Goal: Information Seeking & Learning: Learn about a topic

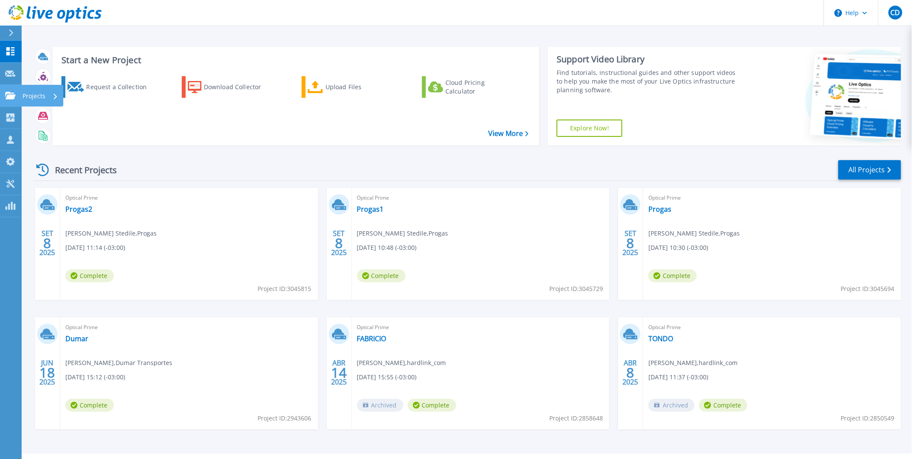
click at [39, 93] on p "Projects" at bounding box center [34, 96] width 23 height 23
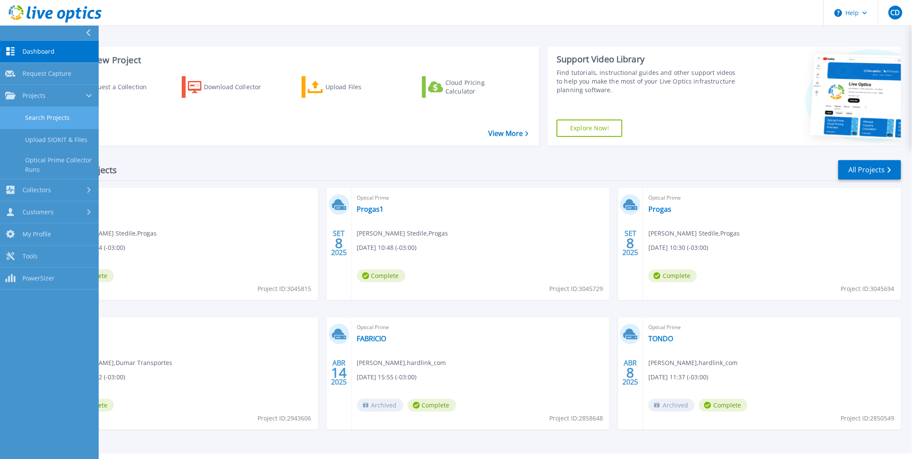
click at [45, 118] on link "Search Projects" at bounding box center [49, 118] width 99 height 22
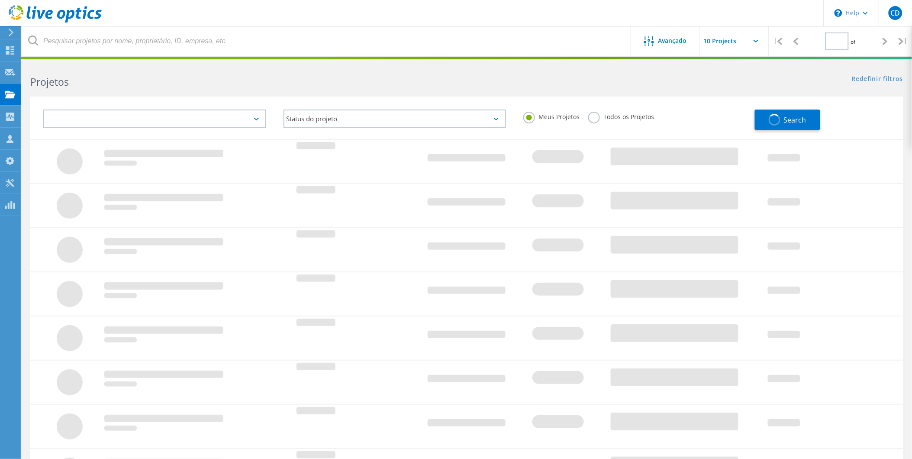
type input "1"
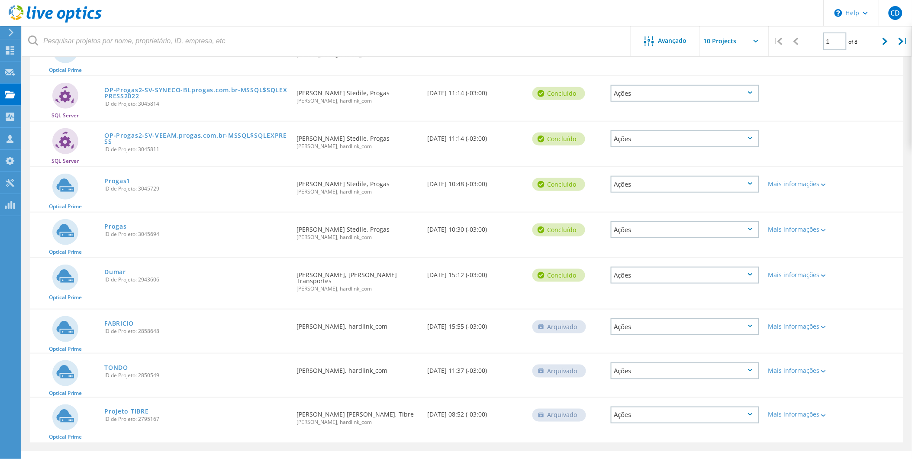
scroll to position [182, 0]
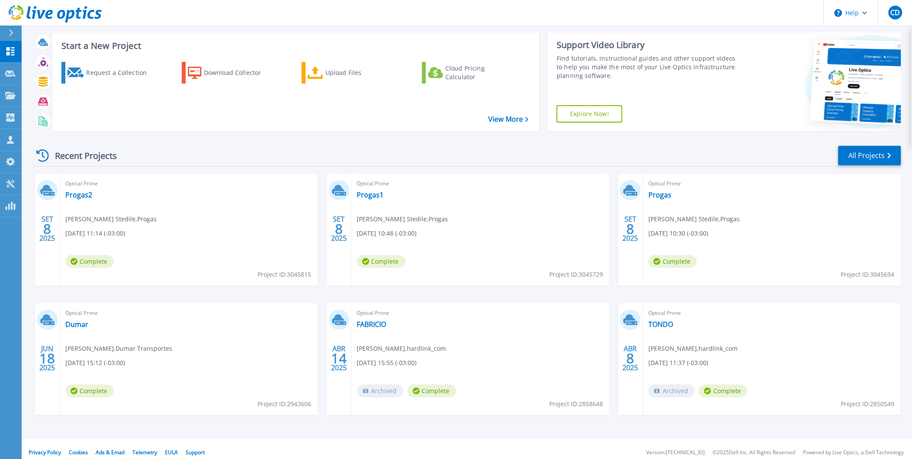
scroll to position [21, 0]
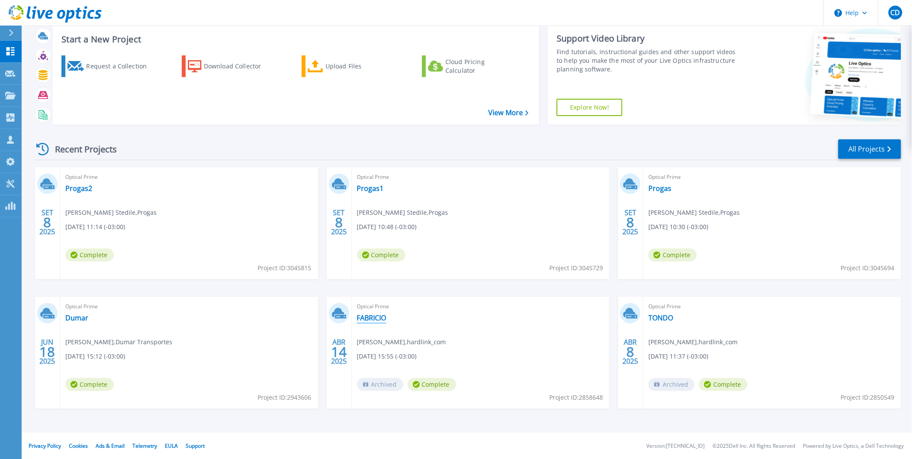
click at [374, 316] on link "FABRICIO" at bounding box center [371, 317] width 29 height 9
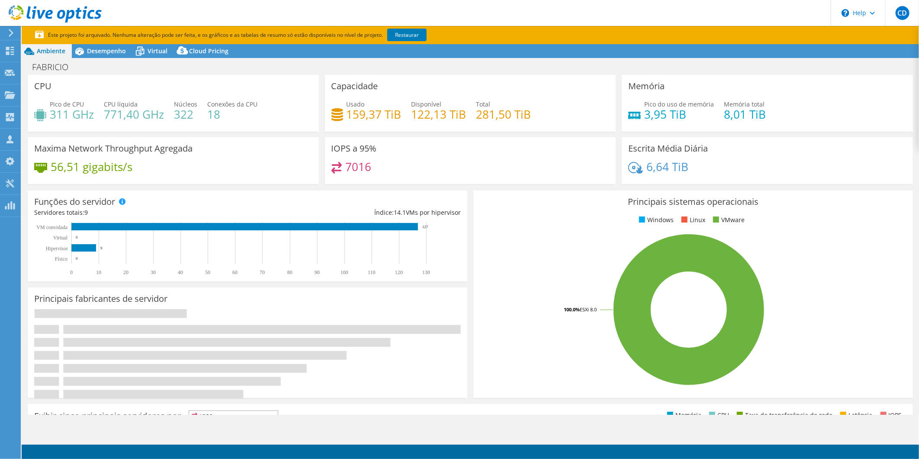
select select "USD"
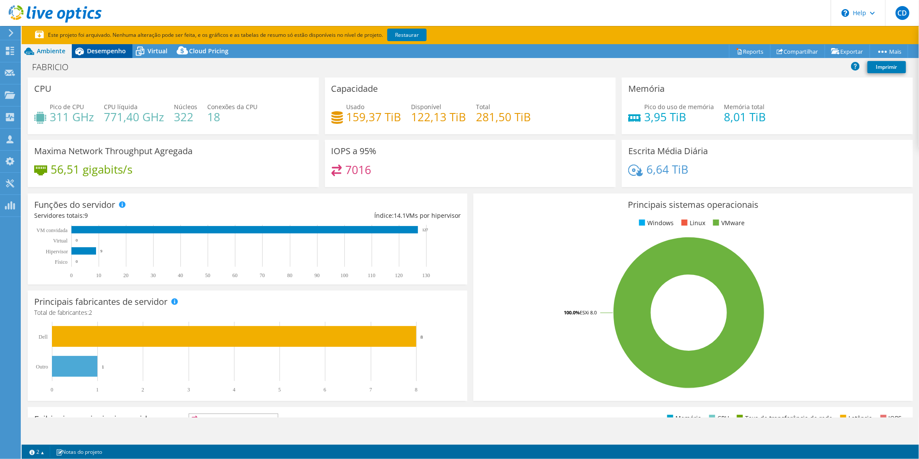
click at [115, 55] on div "Desempenho" at bounding box center [102, 51] width 61 height 14
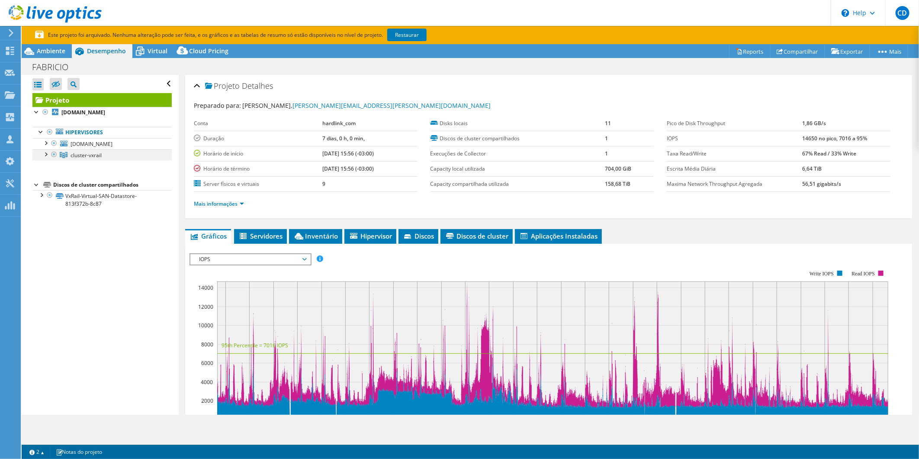
click at [47, 154] on div at bounding box center [45, 153] width 9 height 9
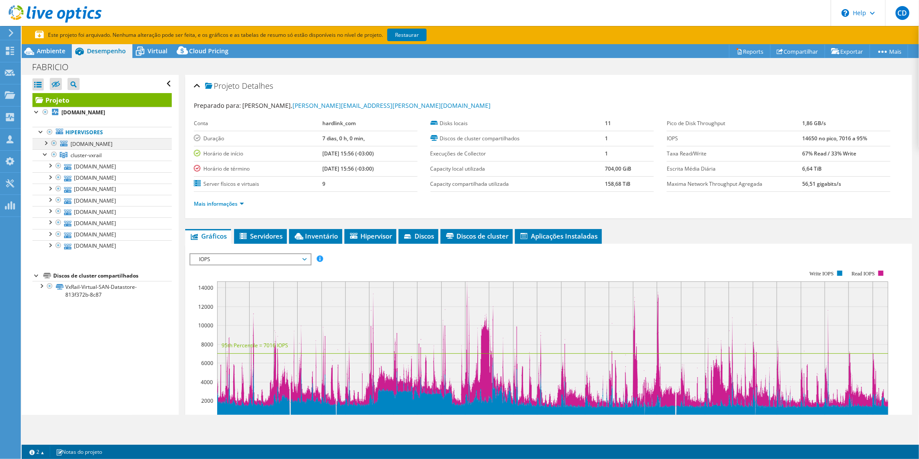
click at [45, 144] on div at bounding box center [45, 142] width 9 height 9
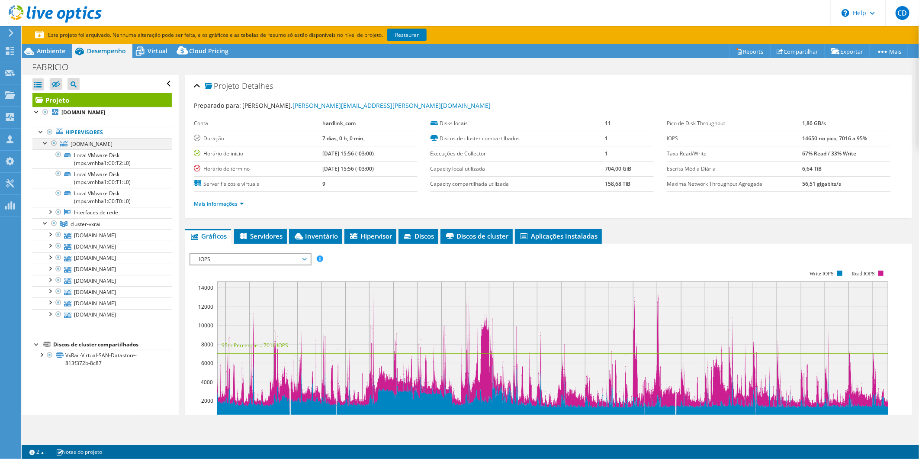
click at [45, 144] on div at bounding box center [45, 142] width 9 height 9
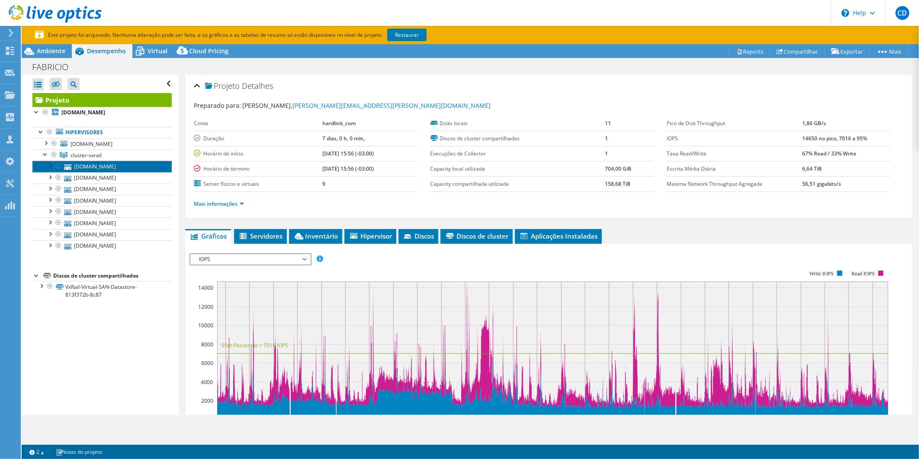
click at [98, 165] on link "vxtondo-005.orquidea.com.br" at bounding box center [101, 166] width 139 height 11
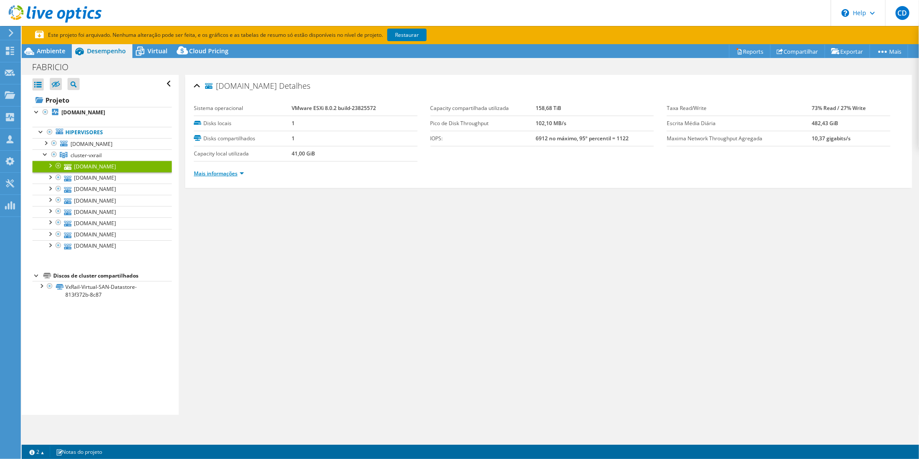
click at [239, 176] on link "Mais informações" at bounding box center [219, 173] width 50 height 7
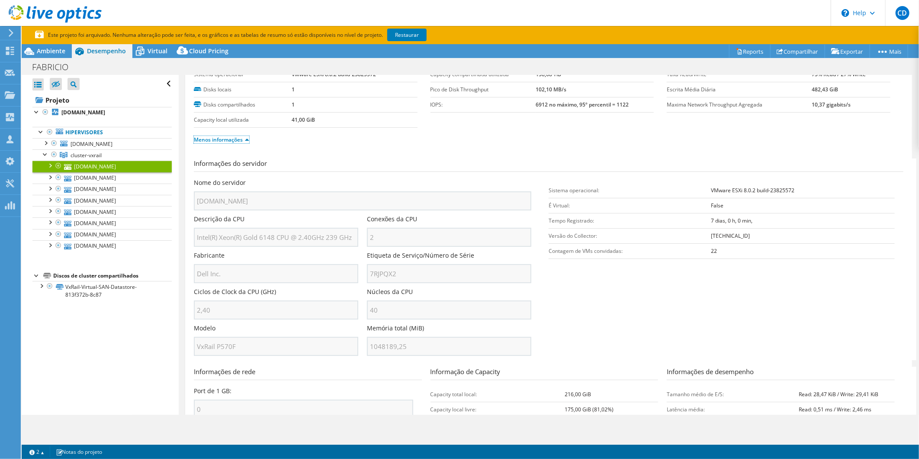
scroll to position [48, 0]
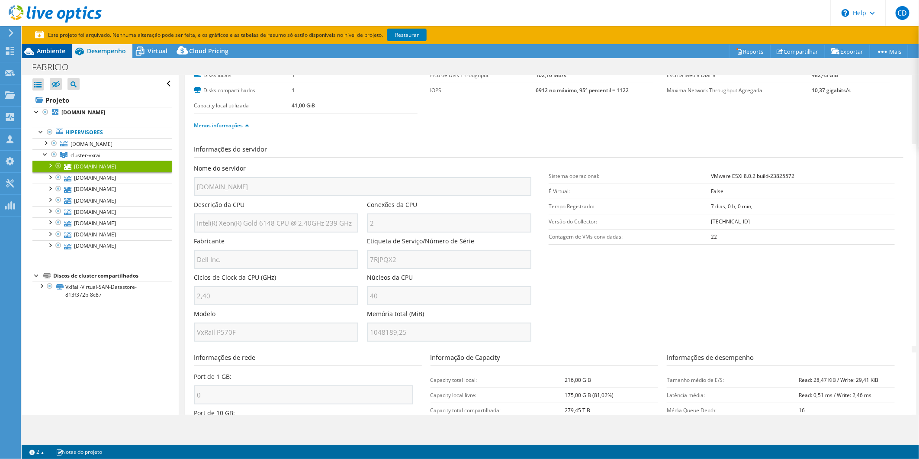
click at [52, 56] on div "Ambiente" at bounding box center [47, 51] width 50 height 14
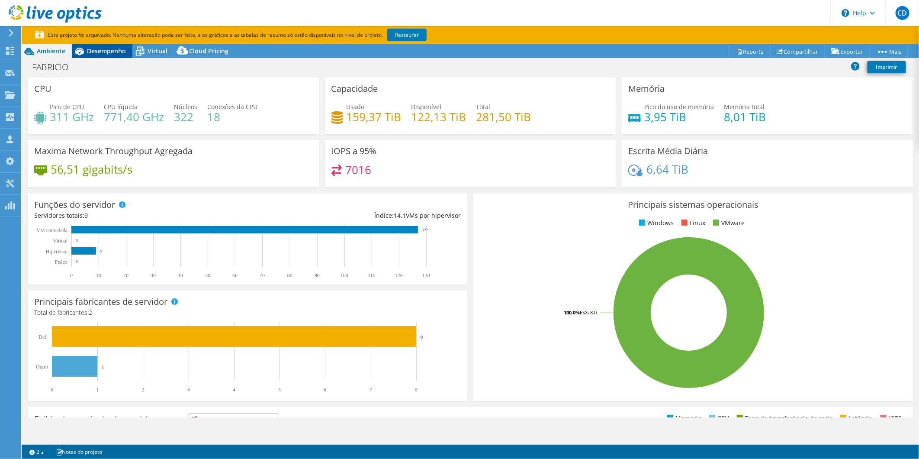
click at [91, 47] on span "Desempenho" at bounding box center [106, 51] width 39 height 8
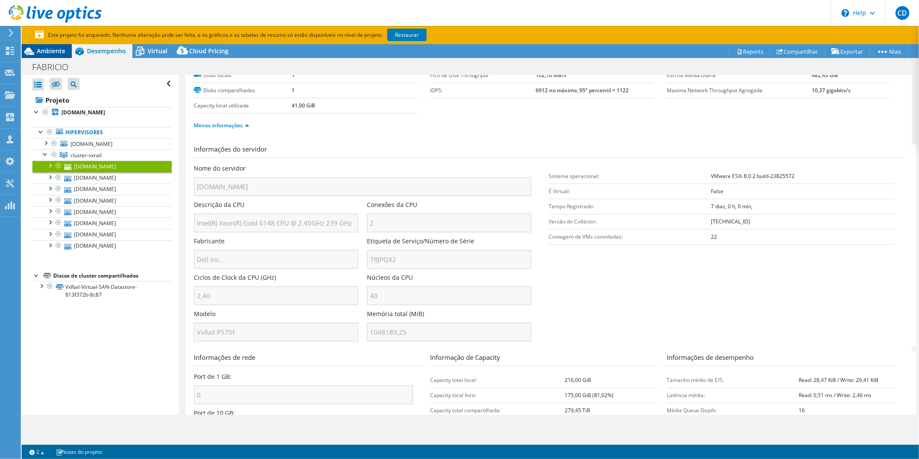
click at [41, 56] on div "Ambiente" at bounding box center [47, 51] width 50 height 14
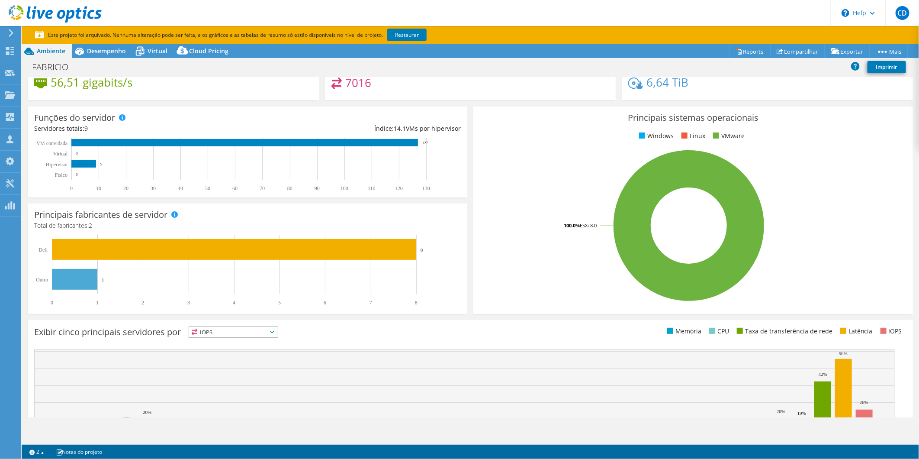
scroll to position [0, 0]
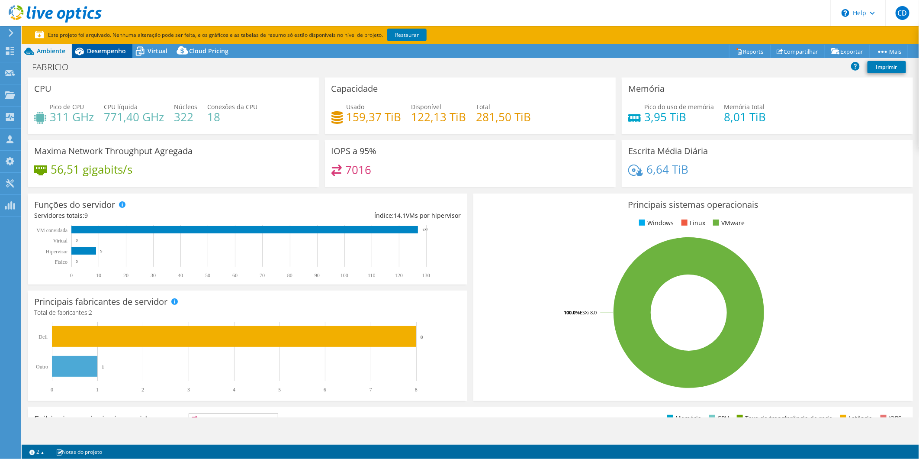
click at [92, 54] on span "Desempenho" at bounding box center [106, 51] width 39 height 8
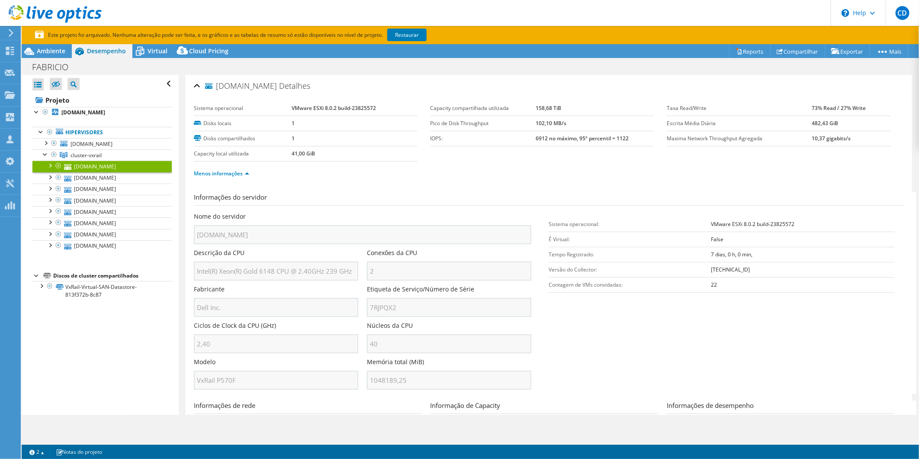
drag, startPoint x: 101, startPoint y: 376, endPoint x: 96, endPoint y: 375, distance: 5.5
click at [98, 376] on div "Abrir Todos Fechar Todos Ocultar nós excluídos Filtro de árvore do projeto" at bounding box center [100, 245] width 157 height 340
click at [44, 48] on span "Ambiente" at bounding box center [51, 51] width 29 height 8
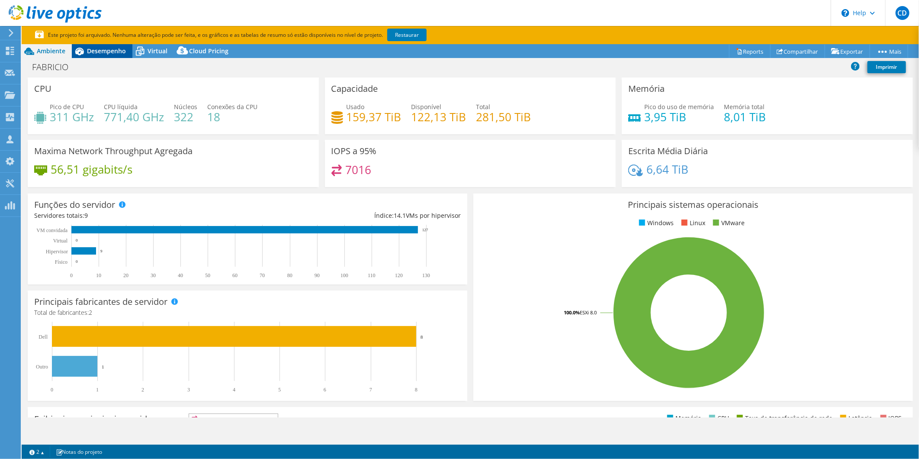
click at [106, 49] on span "Desempenho" at bounding box center [106, 51] width 39 height 8
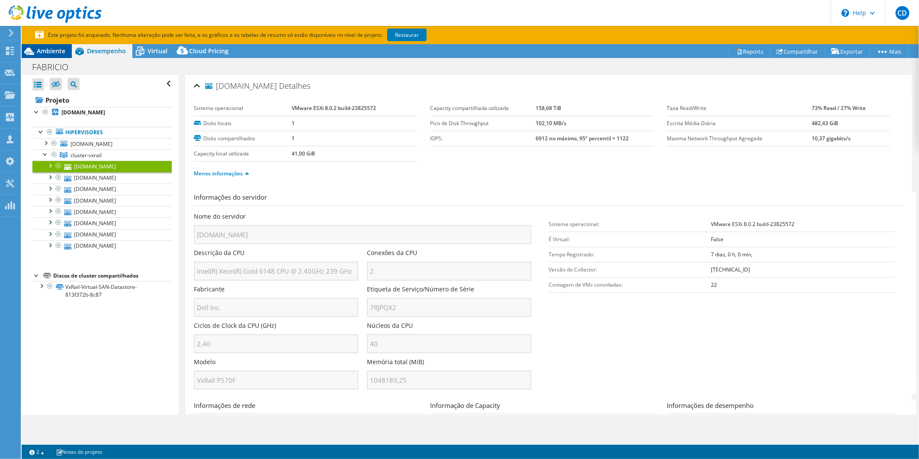
click at [41, 49] on span "Ambiente" at bounding box center [51, 51] width 29 height 8
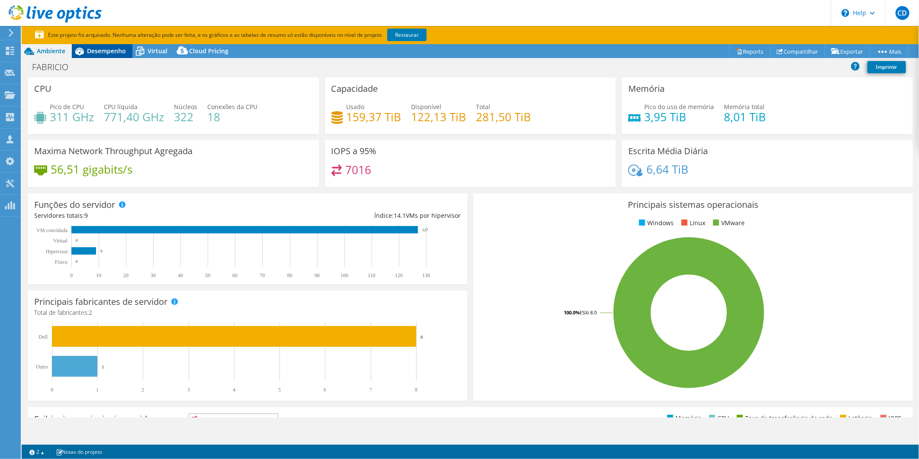
click at [101, 53] on span "Desempenho" at bounding box center [106, 51] width 39 height 8
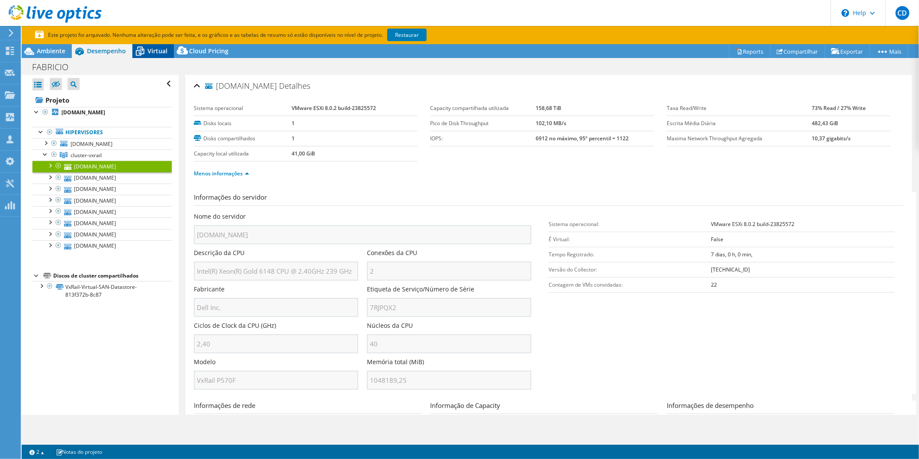
click at [159, 47] on span "Virtual" at bounding box center [158, 51] width 20 height 8
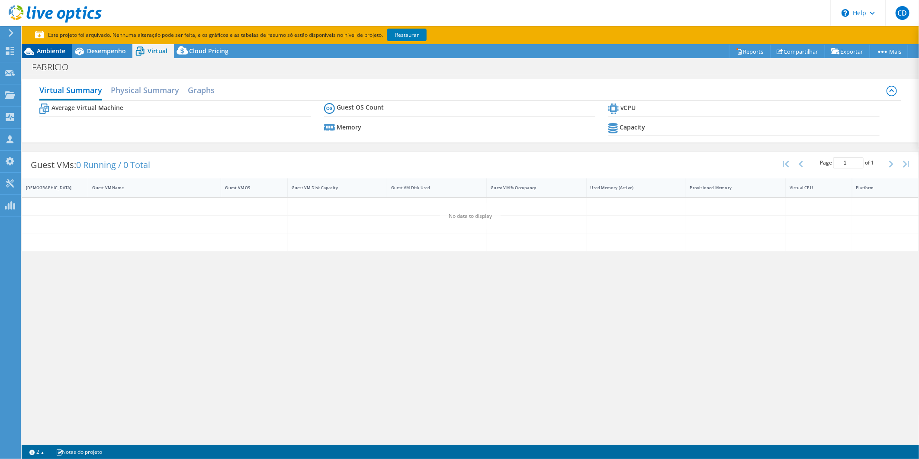
click at [45, 49] on span "Ambiente" at bounding box center [51, 51] width 29 height 8
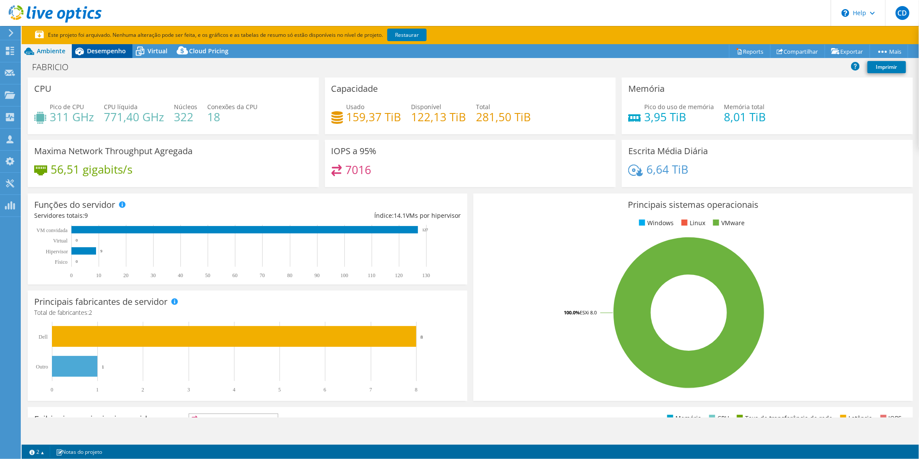
click at [107, 48] on span "Desempenho" at bounding box center [106, 51] width 39 height 8
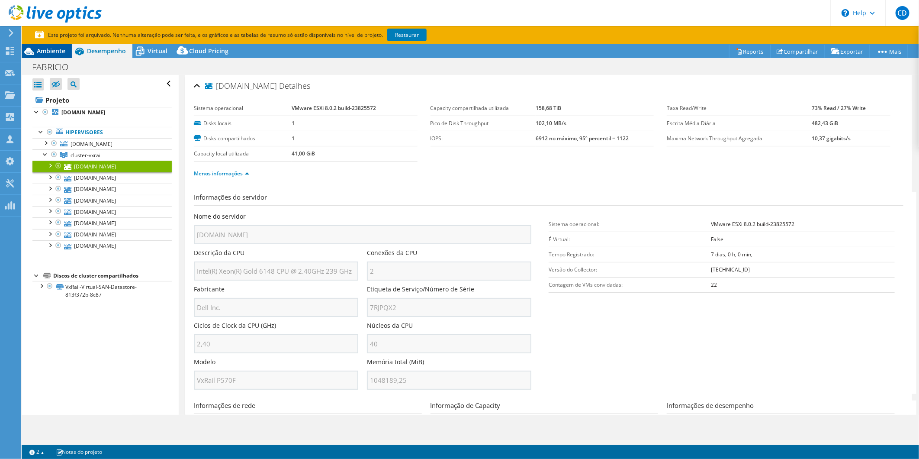
click at [43, 50] on span "Ambiente" at bounding box center [51, 51] width 29 height 8
